Goal: Browse casually

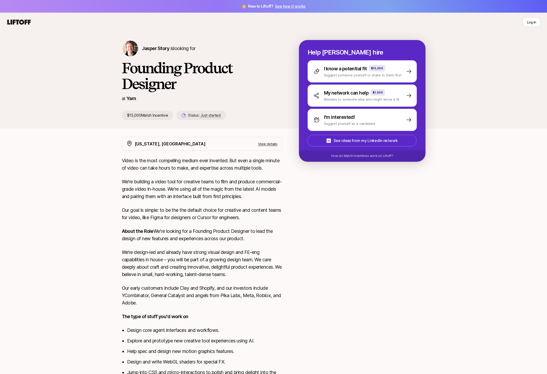
click at [112, 121] on div "[PERSON_NAME] Story is looking for Founding Product Designer at Yarn $15,000 Ma…" at bounding box center [273, 80] width 547 height 97
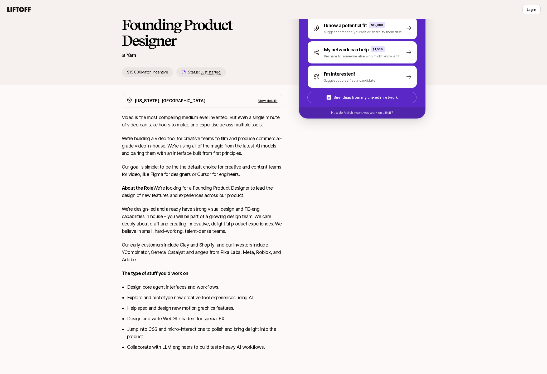
click at [178, 115] on p "Video is the most compelling medium ever invented. But even a single minute of …" at bounding box center [202, 121] width 160 height 15
click at [112, 122] on div "[PERSON_NAME] Story is looking for Founding Product Designer at Yarn $15,000 Ma…" at bounding box center [273, 179] width 547 height 382
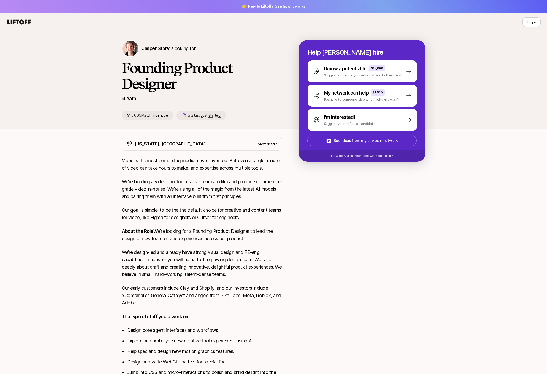
click at [28, 23] on icon at bounding box center [18, 22] width 23 height 5
